Goal: Task Accomplishment & Management: Use online tool/utility

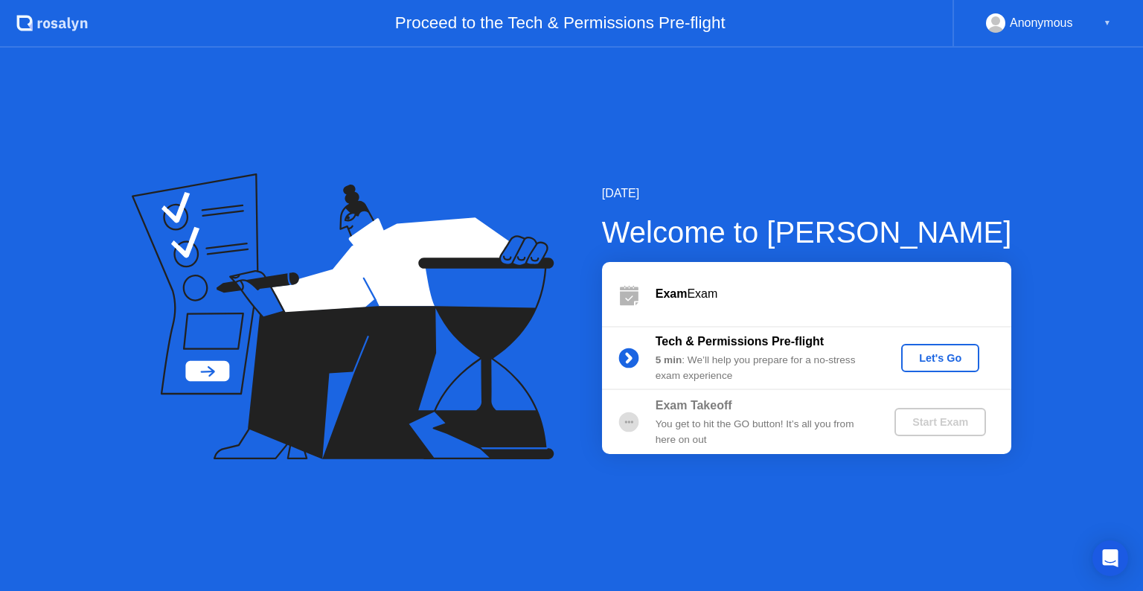
click at [944, 353] on div "Let's Go" at bounding box center [940, 358] width 66 height 12
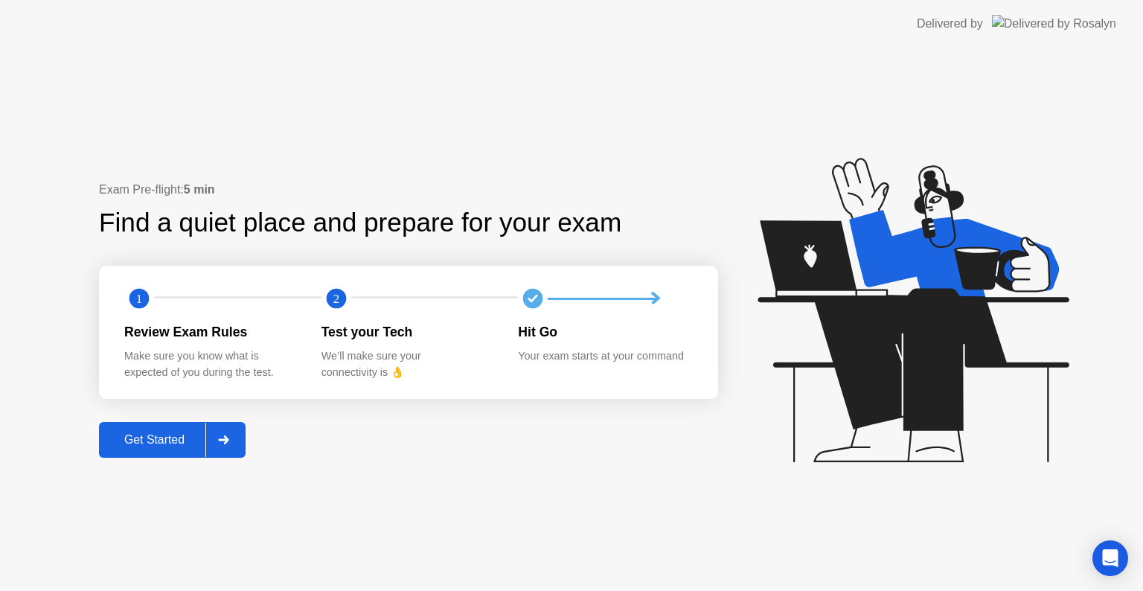
click at [142, 439] on div "Get Started" at bounding box center [154, 439] width 102 height 13
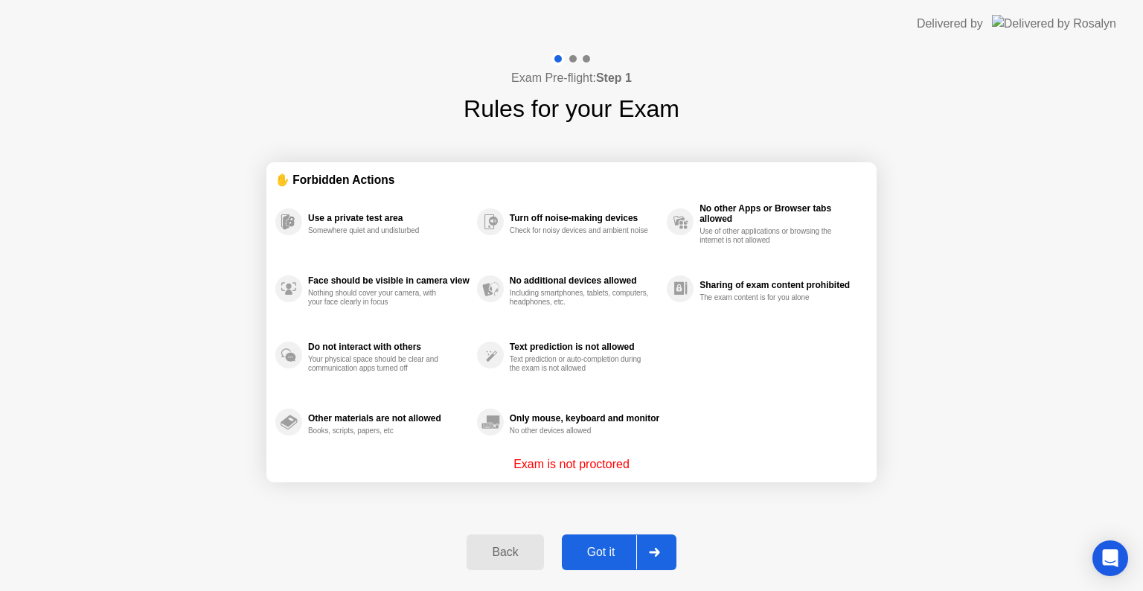
click at [621, 548] on div "Got it" at bounding box center [601, 551] width 70 height 13
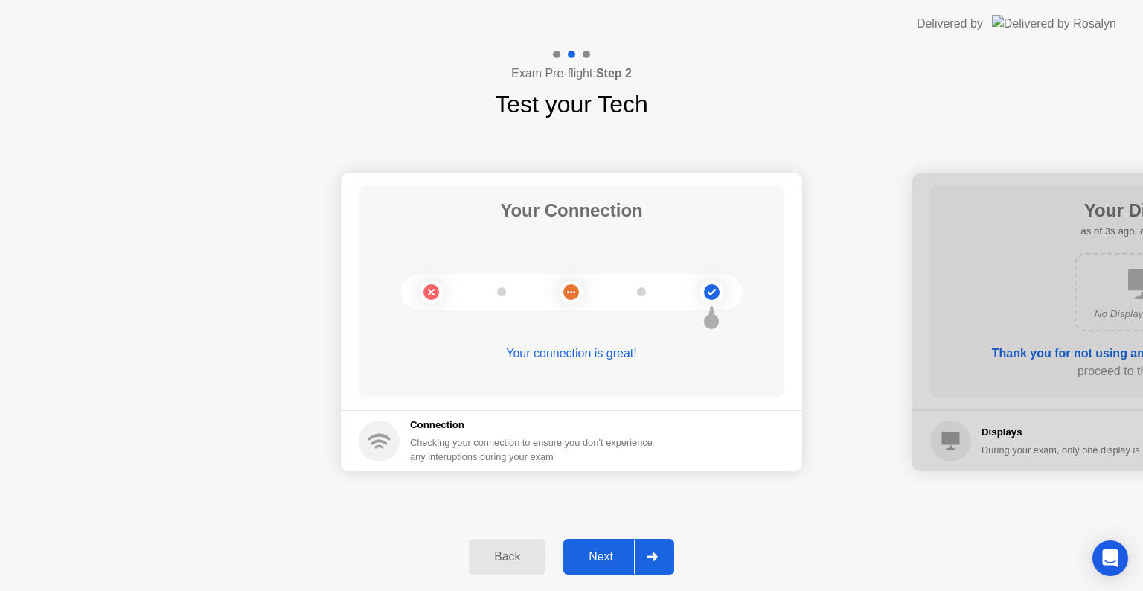
click at [607, 566] on button "Next" at bounding box center [618, 557] width 111 height 36
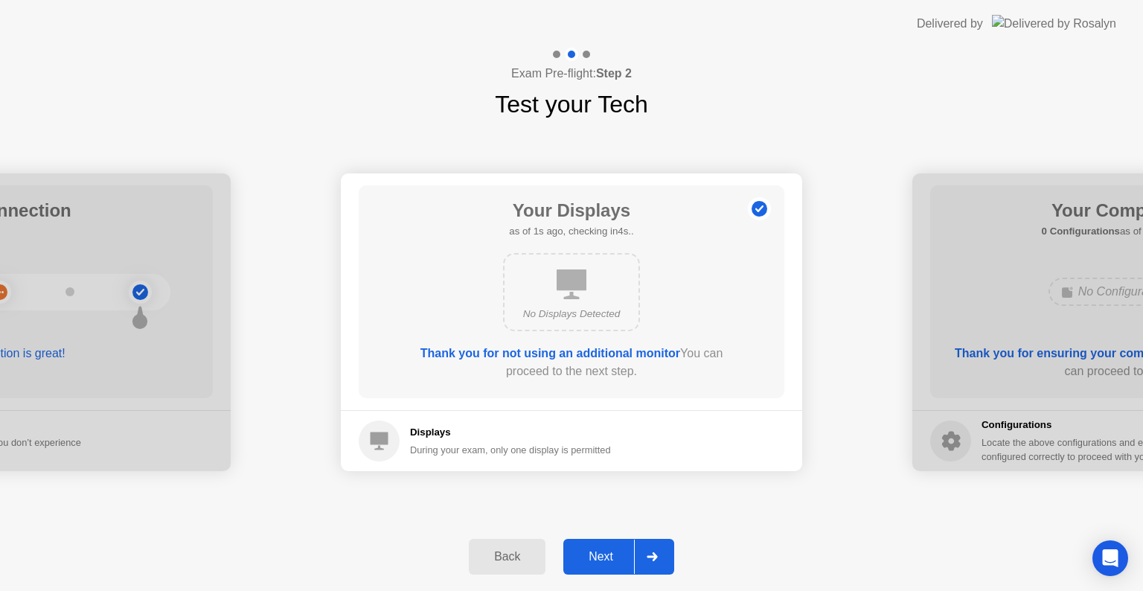
click at [607, 566] on button "Next" at bounding box center [618, 557] width 111 height 36
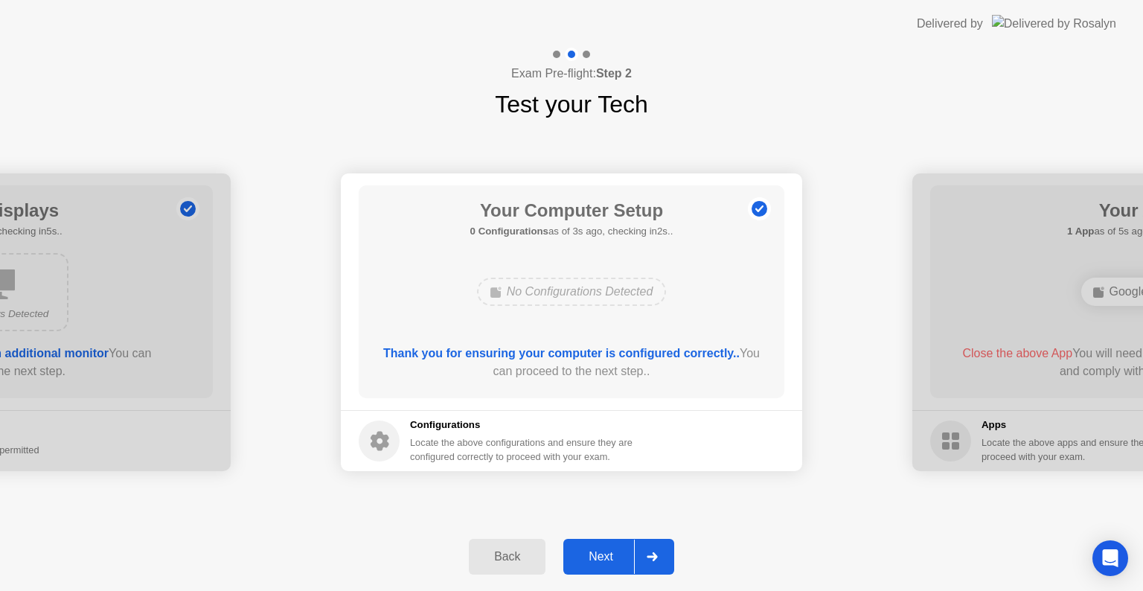
click at [616, 555] on div "Next" at bounding box center [601, 556] width 66 height 13
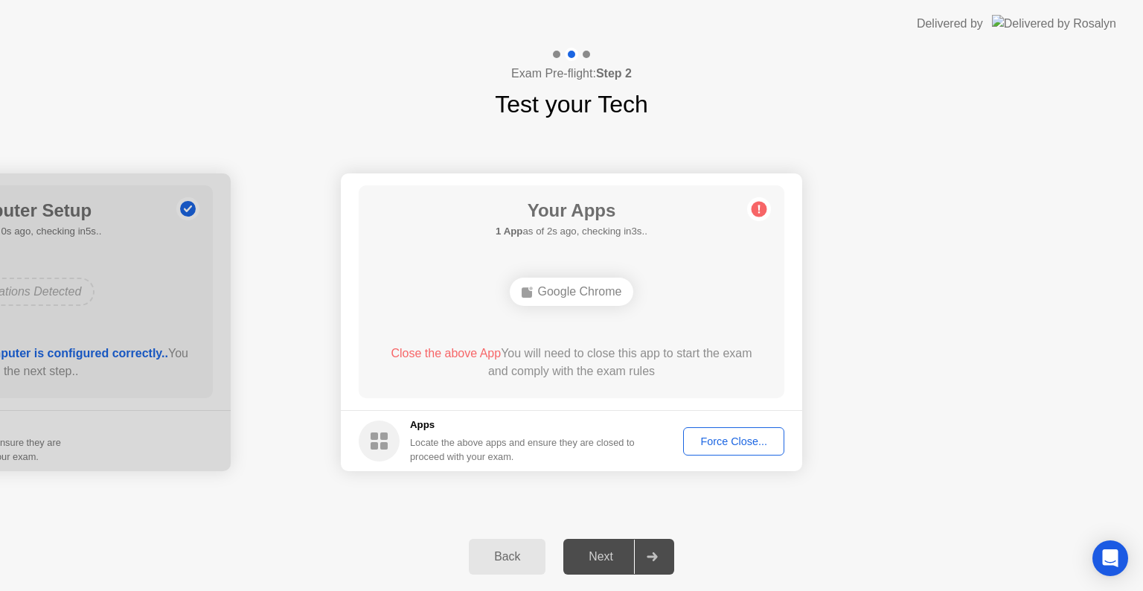
click at [697, 444] on div "Force Close..." at bounding box center [733, 441] width 91 height 12
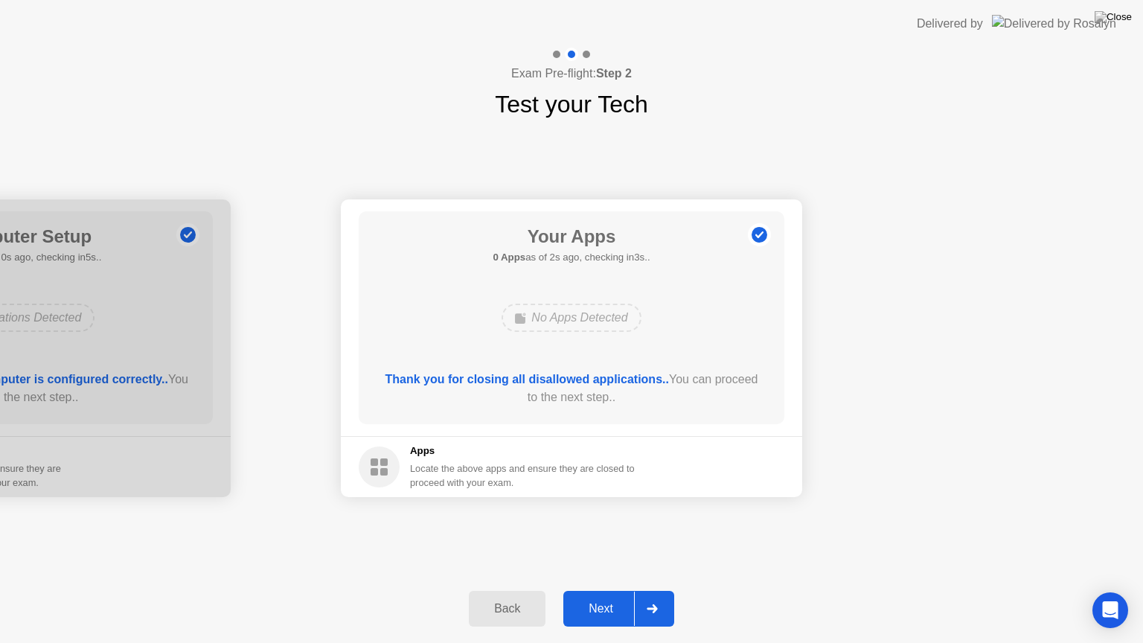
click at [601, 590] on div "Next" at bounding box center [601, 608] width 66 height 13
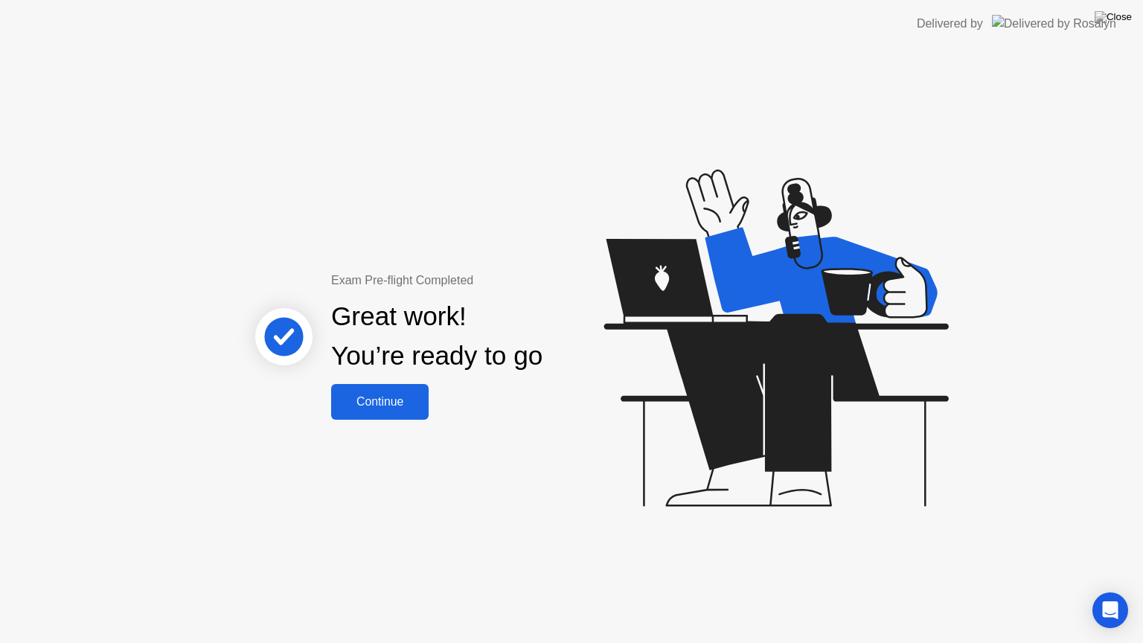
click at [408, 395] on div "Continue" at bounding box center [380, 401] width 89 height 13
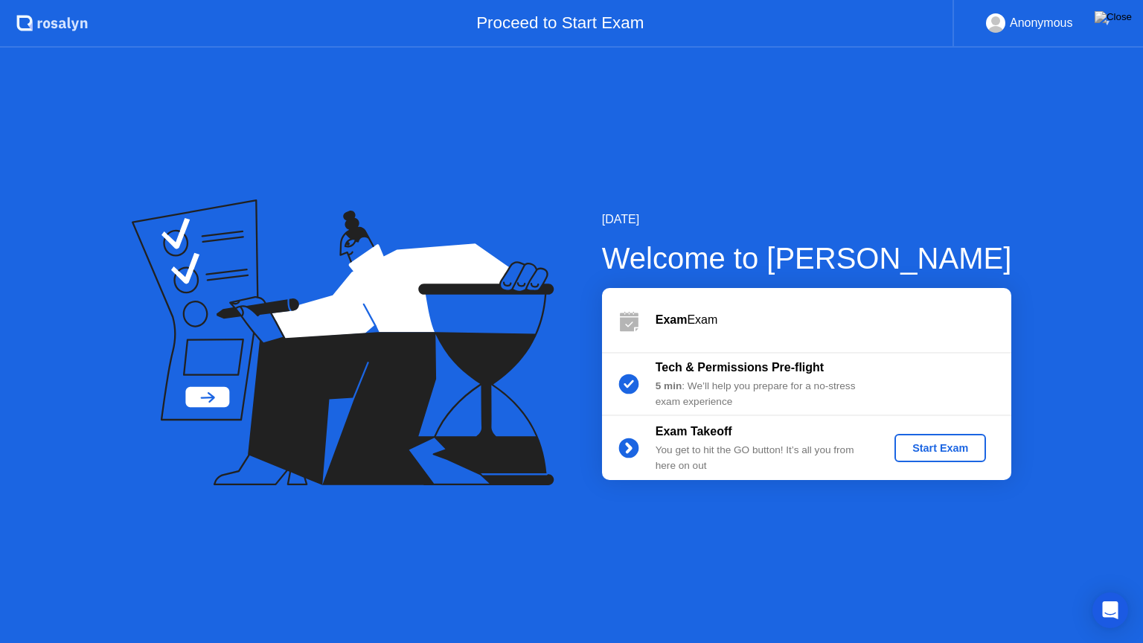
click at [933, 449] on div "Start Exam" at bounding box center [940, 448] width 80 height 12
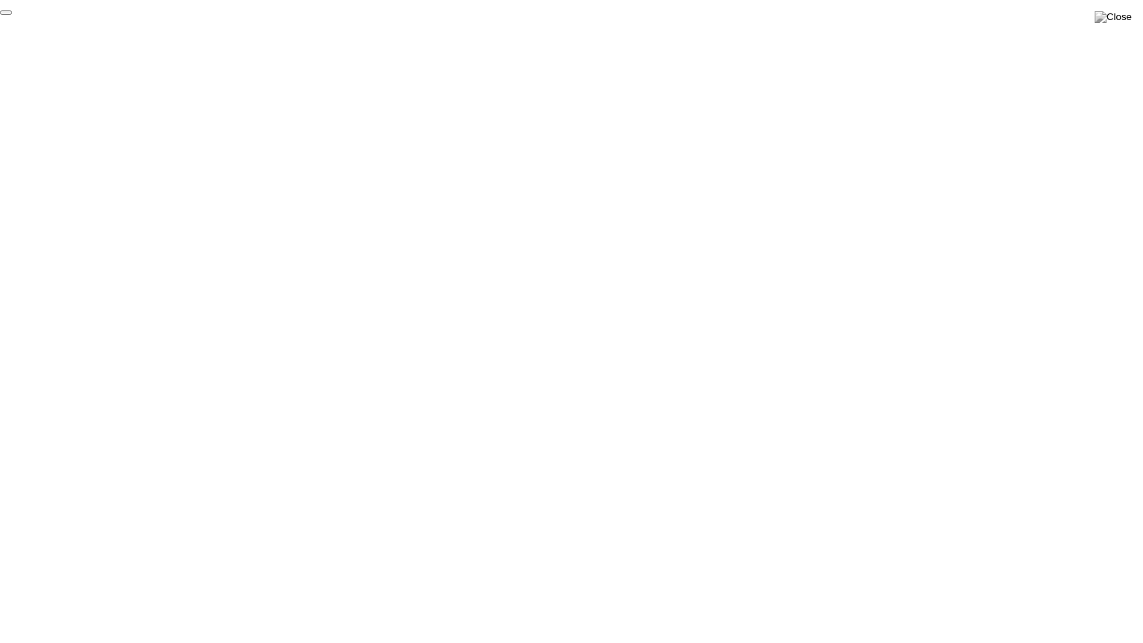
click div "End Proctoring Session"
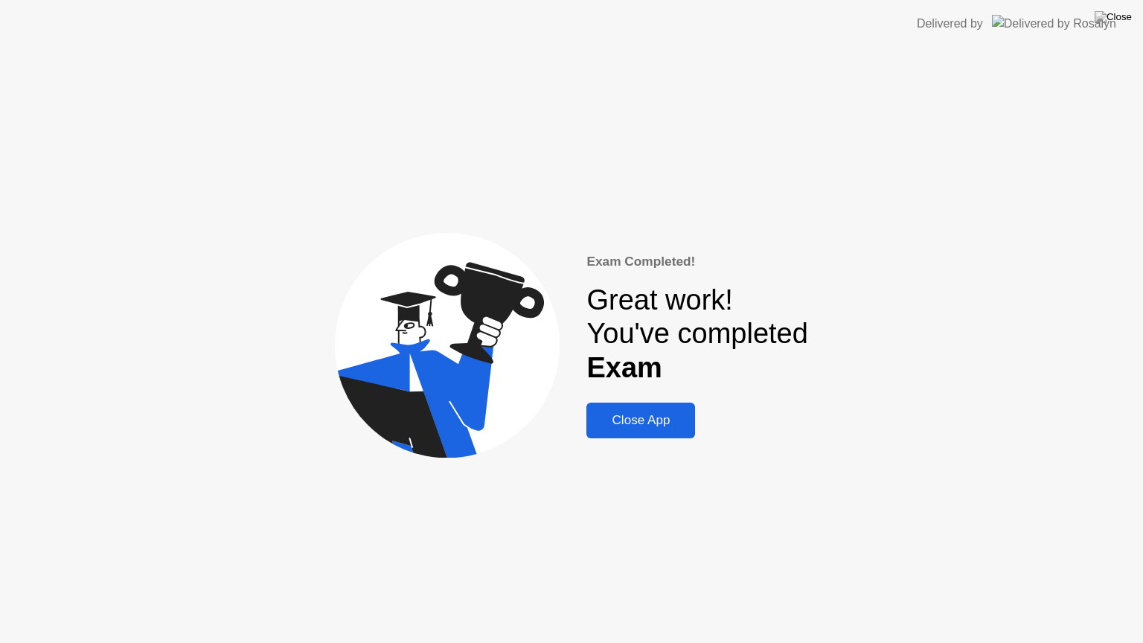
click at [645, 420] on div "Close App" at bounding box center [641, 420] width 100 height 15
